Goal: Information Seeking & Learning: Find specific fact

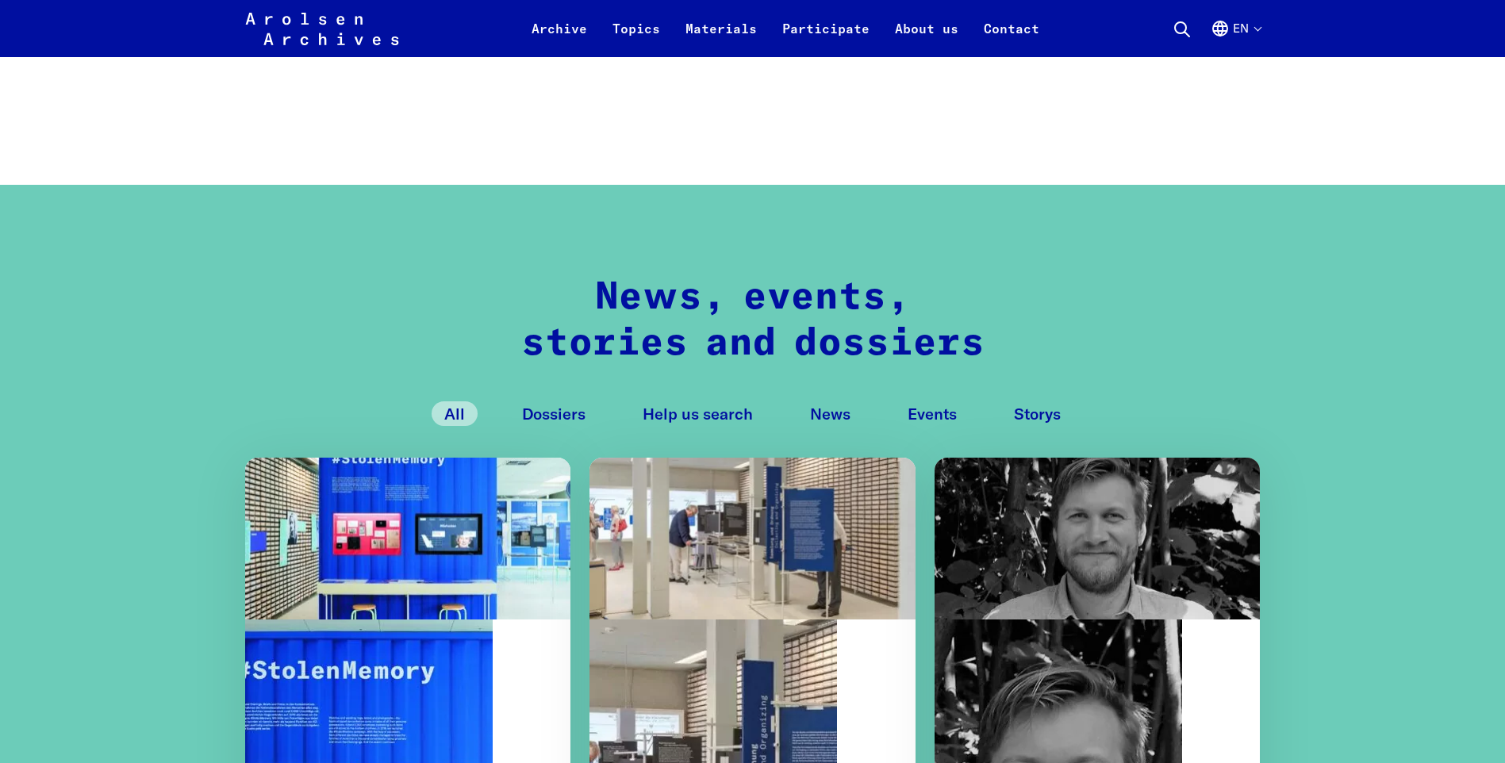
scroll to position [952, 0]
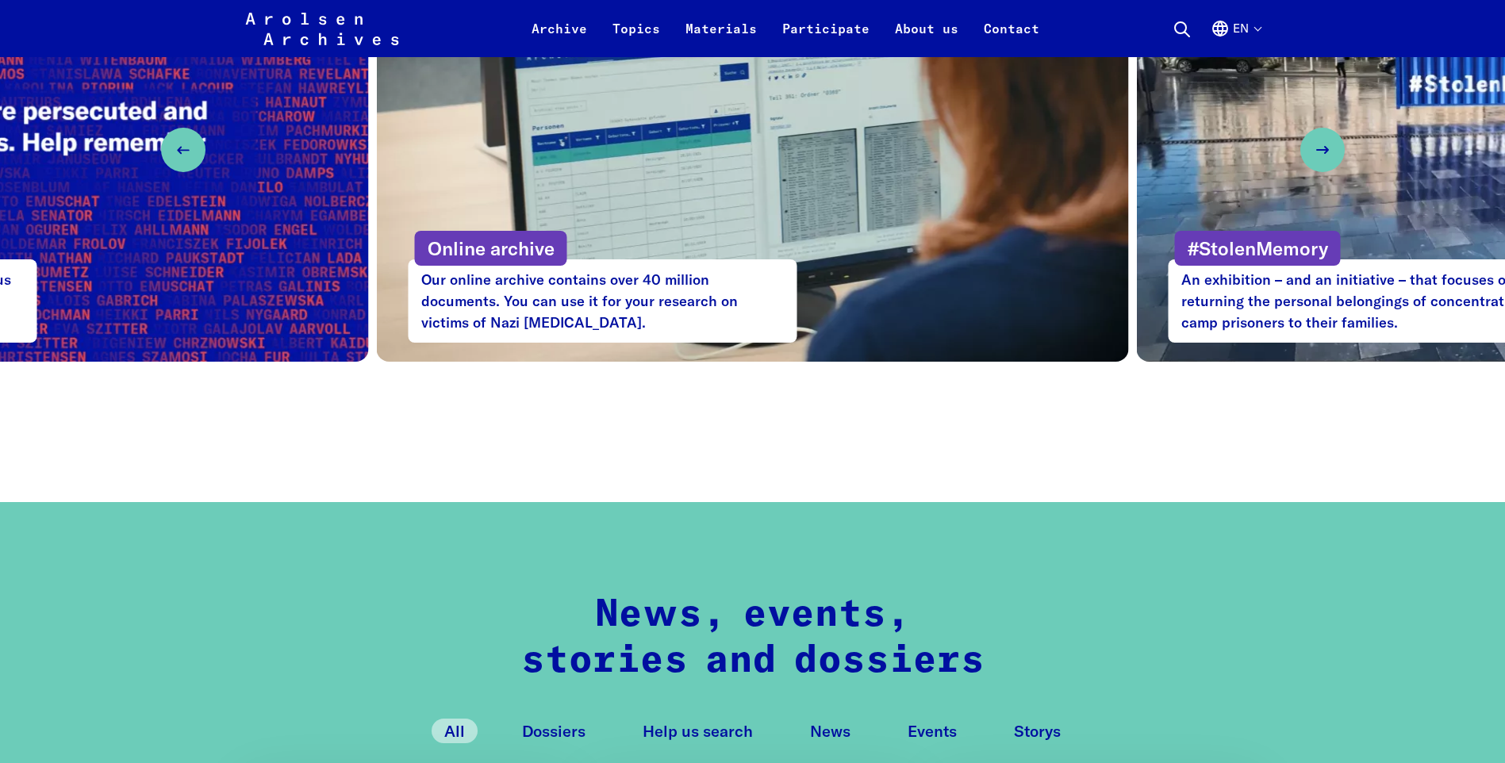
click at [1260, 32] on button "en" at bounding box center [1236, 38] width 50 height 38
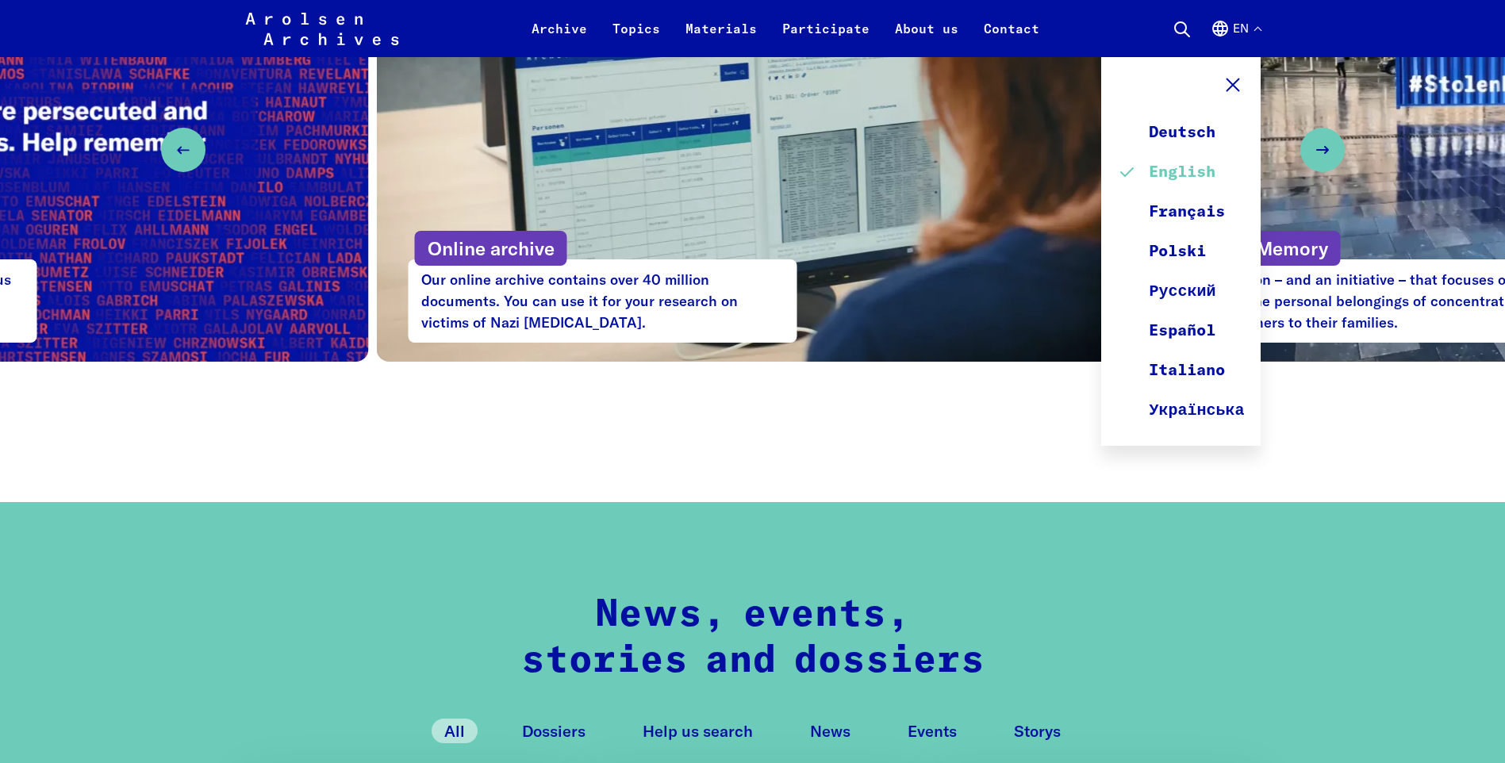
click at [1186, 172] on link "English" at bounding box center [1180, 172] width 127 height 40
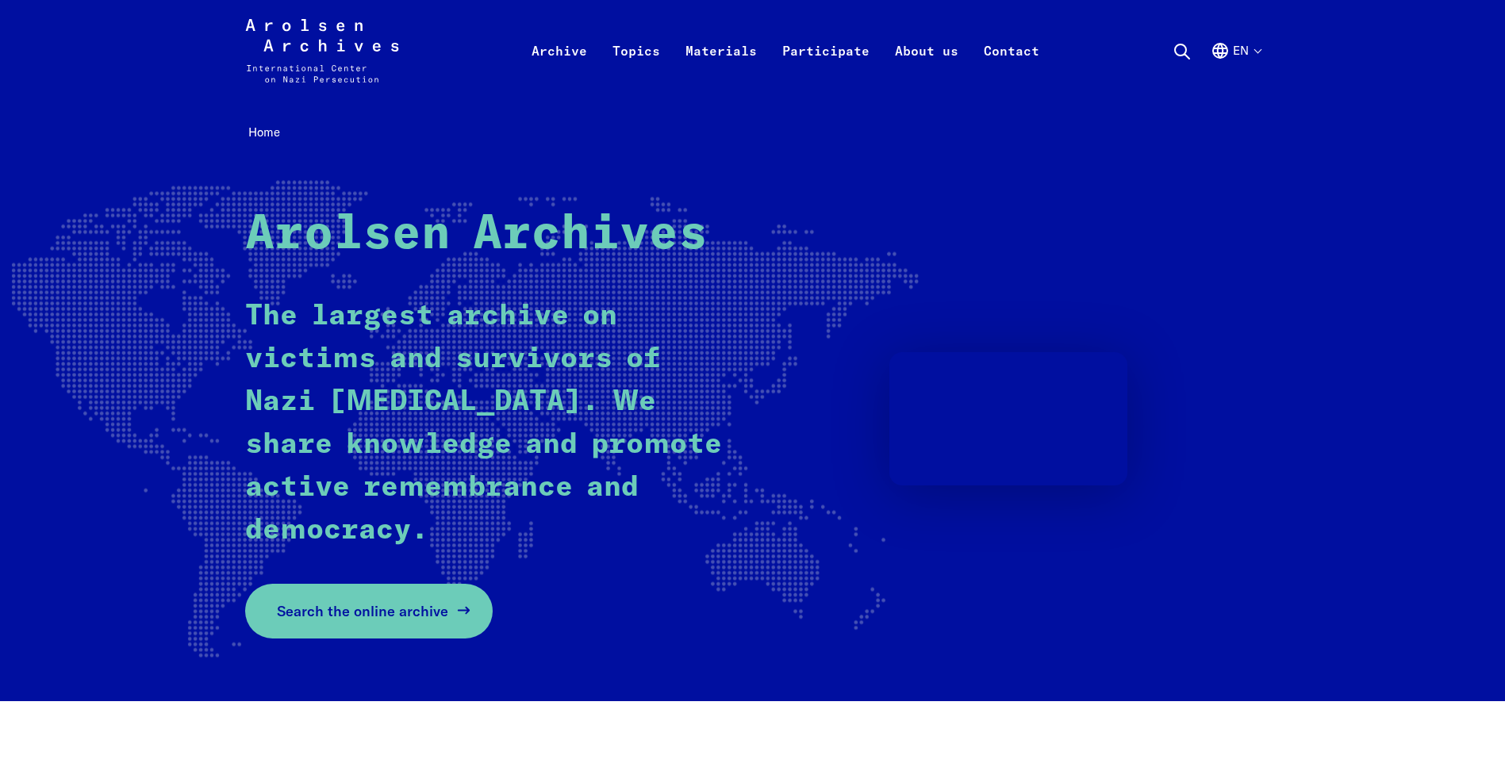
click at [373, 605] on span "Search the online archive" at bounding box center [362, 611] width 171 height 21
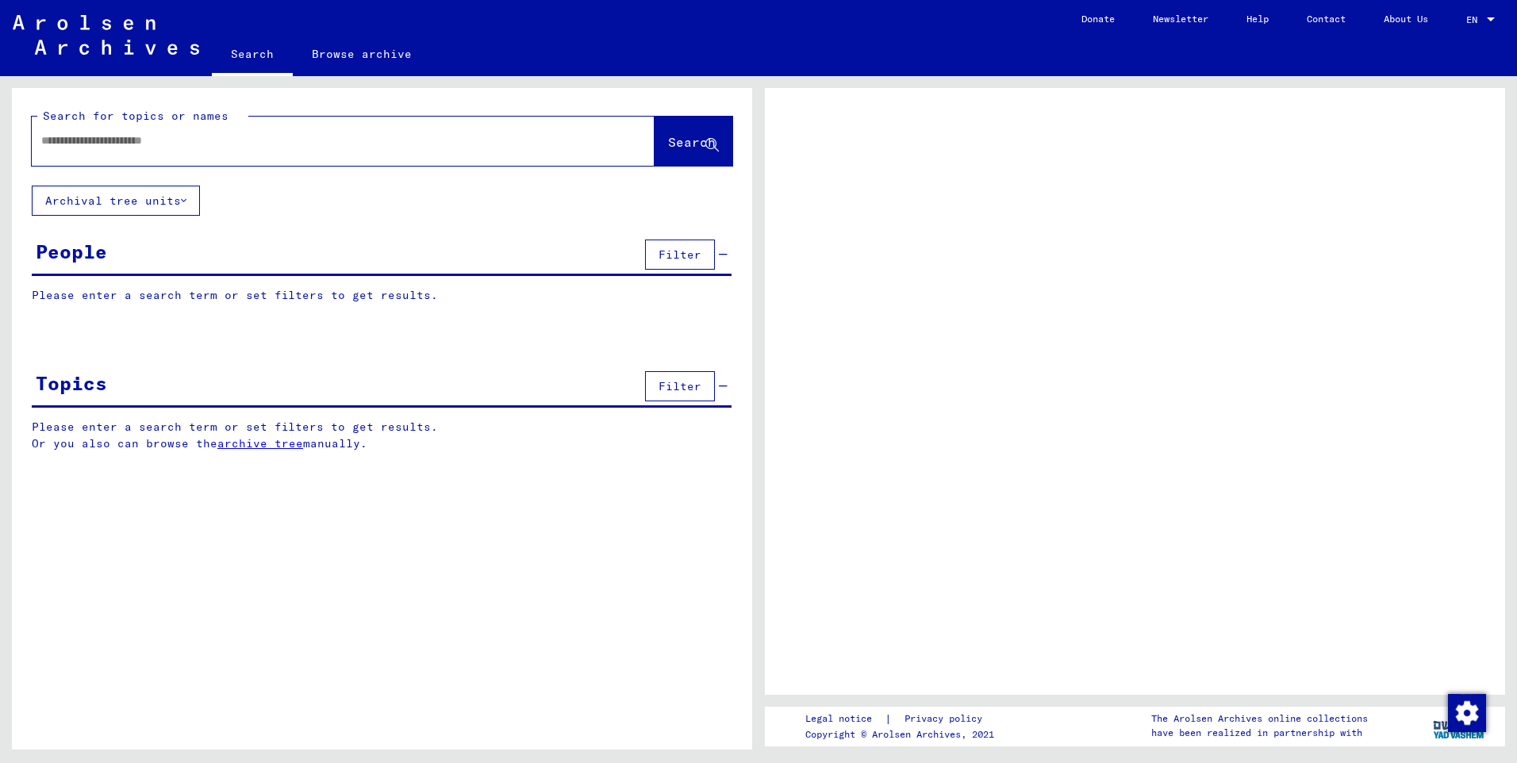
click at [207, 144] on input "text" at bounding box center [328, 141] width 575 height 17
type input "*********"
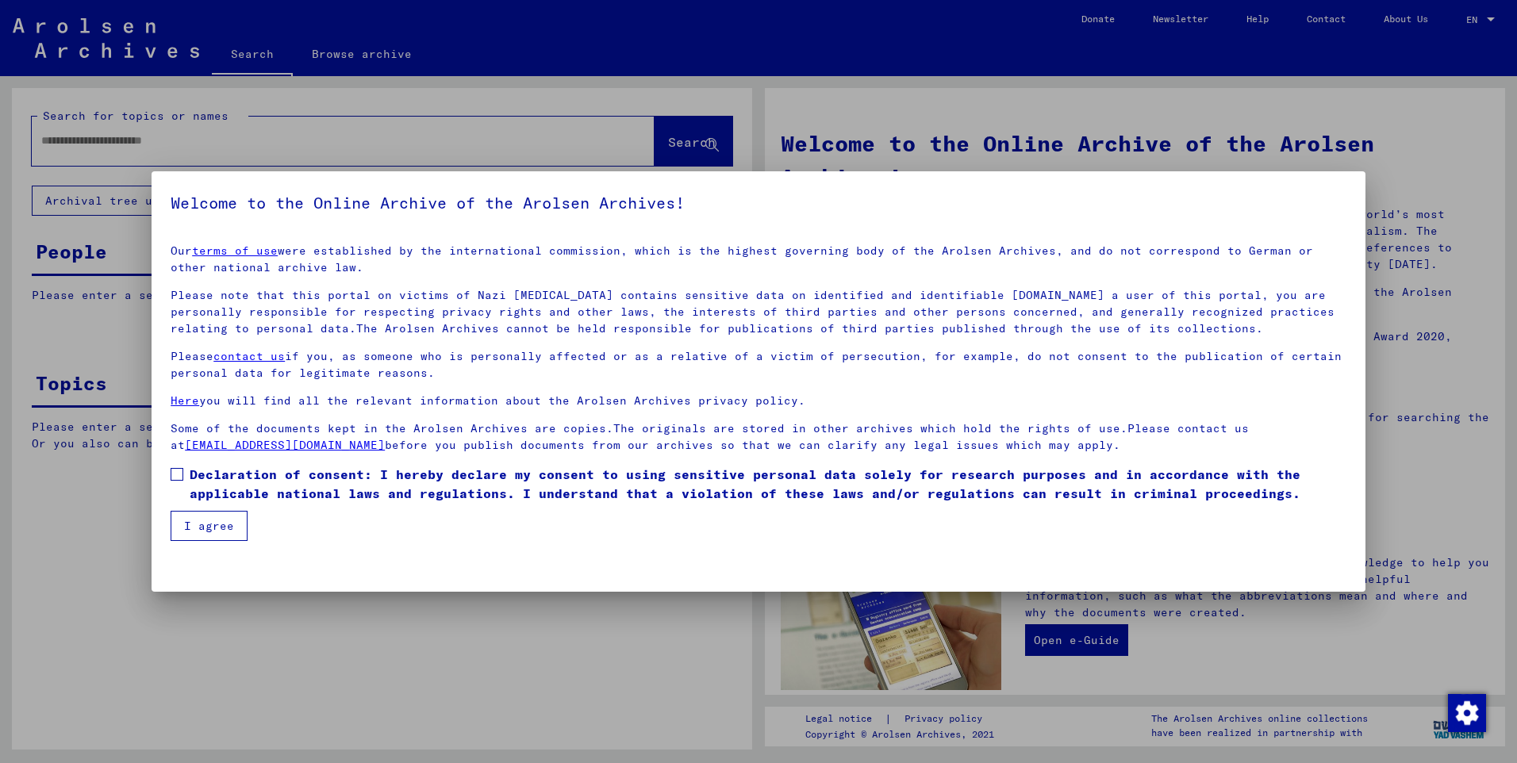
click at [178, 475] on span at bounding box center [177, 474] width 13 height 13
click at [190, 521] on button "I agree" at bounding box center [209, 526] width 77 height 30
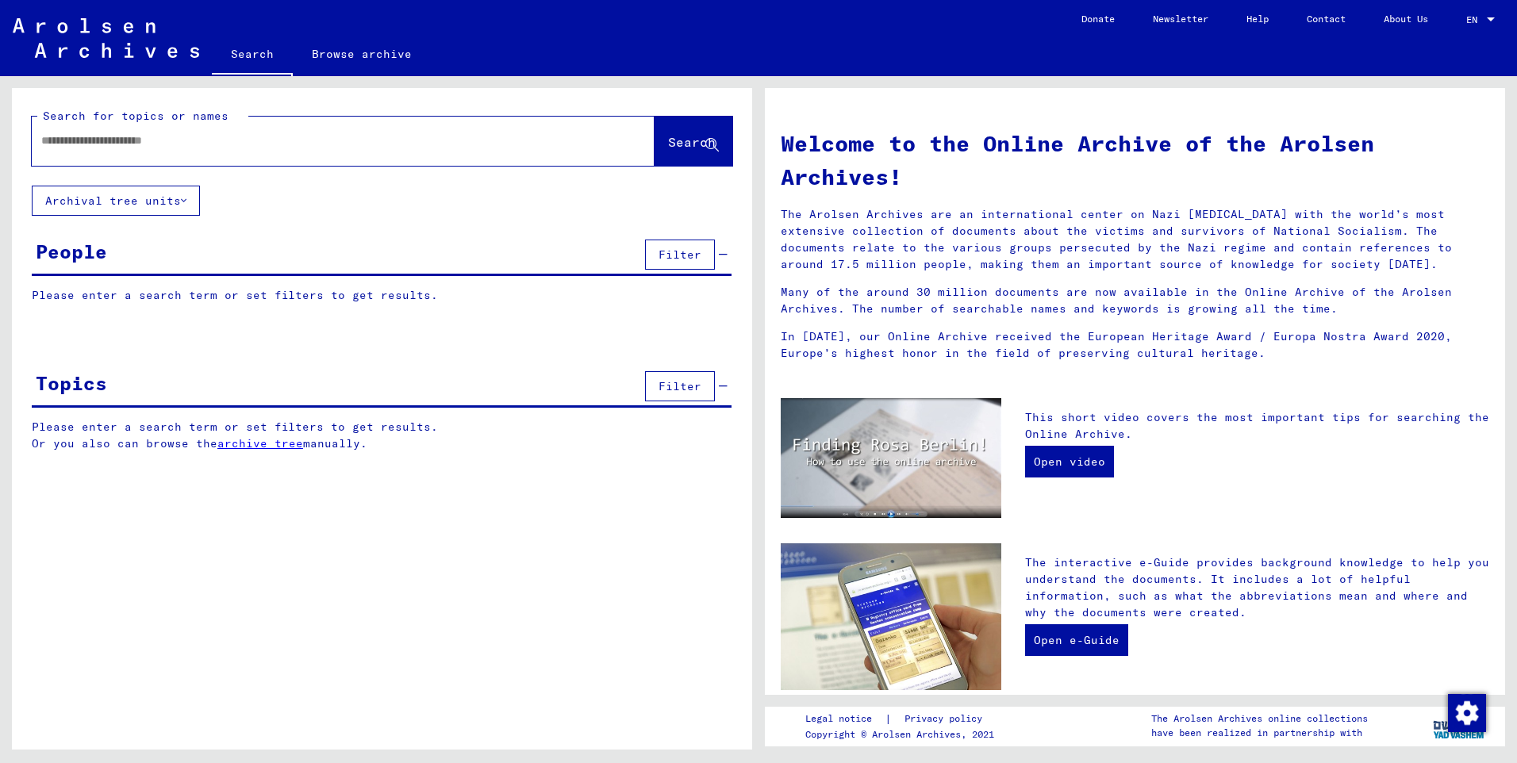
click at [172, 147] on input "text" at bounding box center [324, 141] width 566 height 17
type input "*********"
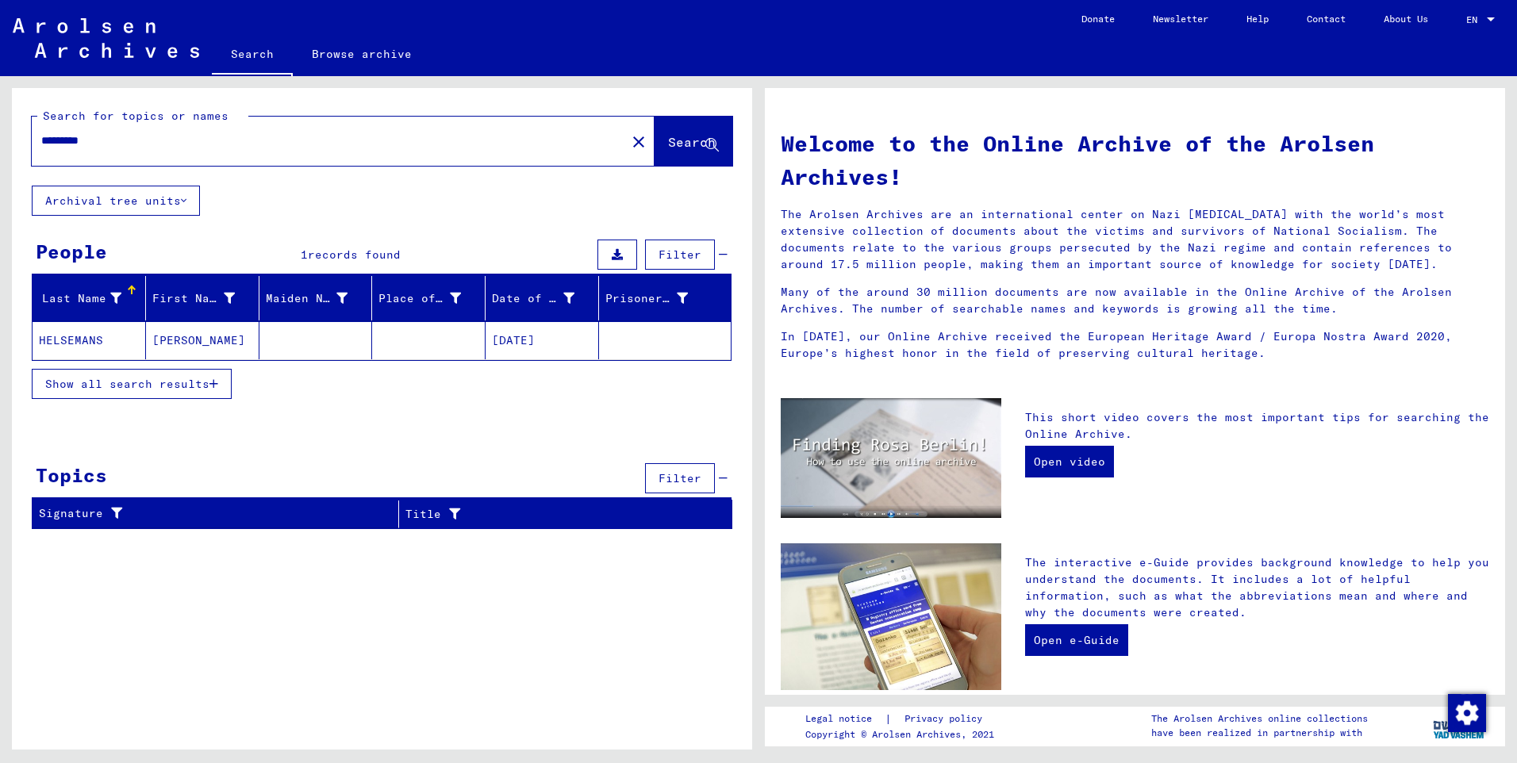
click at [95, 342] on mat-cell "HELSEMANS" at bounding box center [89, 340] width 113 height 38
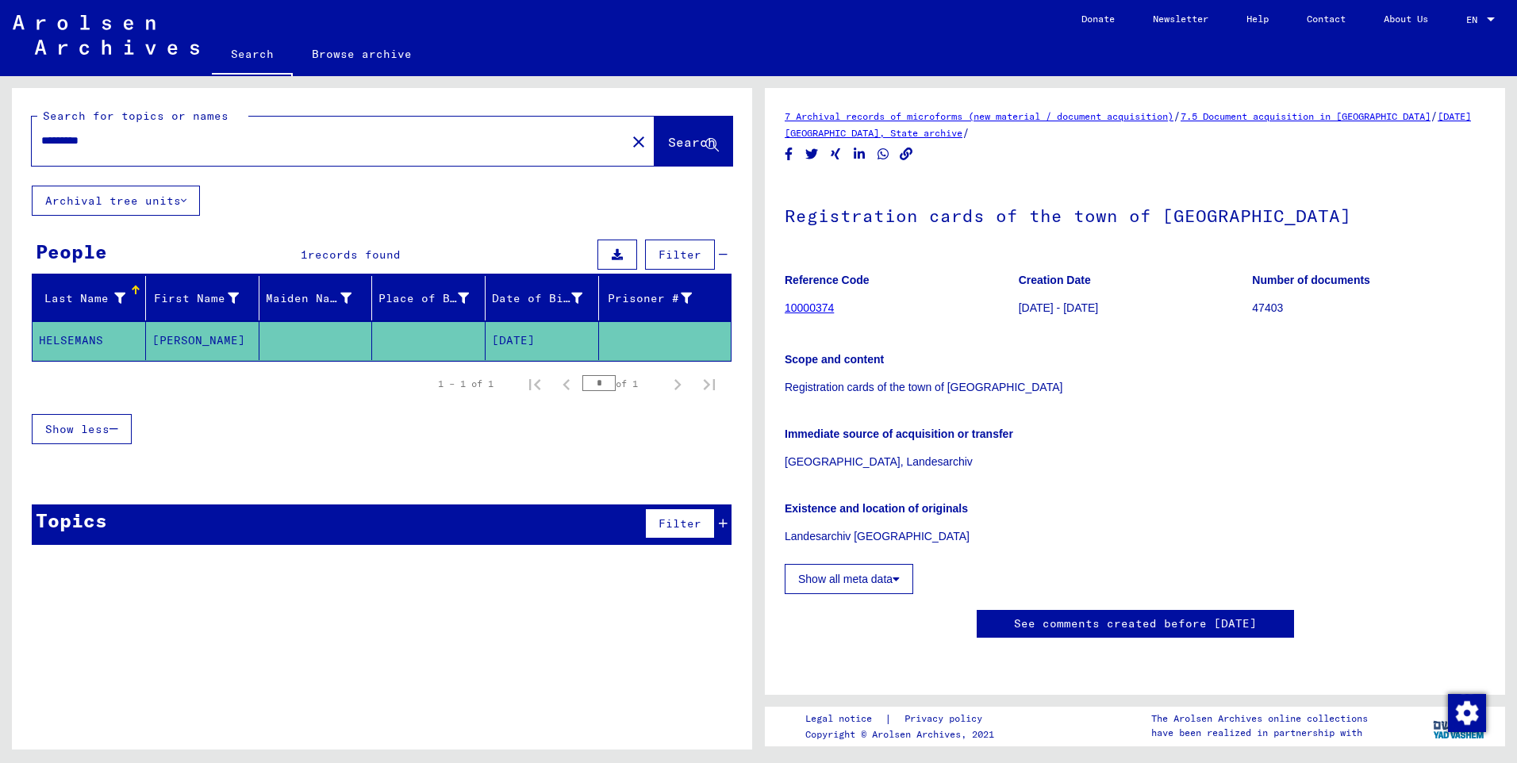
scroll to position [500, 0]
click at [505, 338] on mat-cell "[DATE]" at bounding box center [542, 340] width 113 height 39
